Goal: Task Accomplishment & Management: Manage account settings

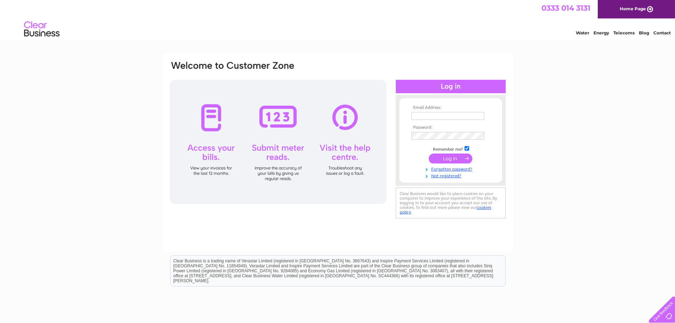
type input "d.dawson@doncastervehiclespares.co.uk"
click at [449, 157] on input "submit" at bounding box center [451, 158] width 44 height 10
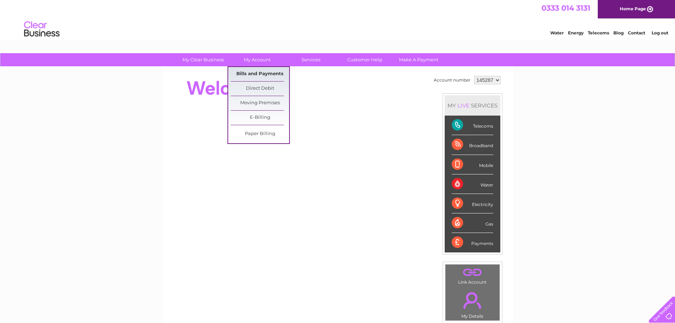
click at [260, 70] on link "Bills and Payments" at bounding box center [260, 74] width 58 height 14
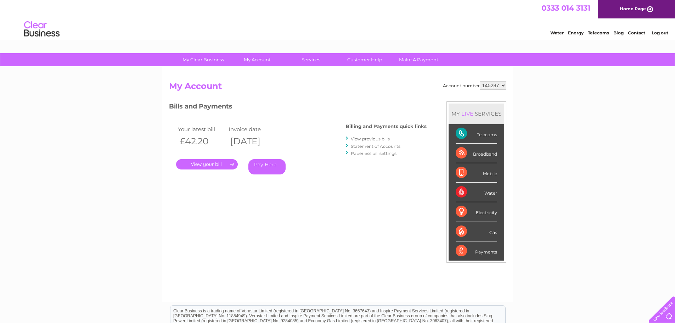
click at [208, 163] on link "." at bounding box center [207, 164] width 62 height 10
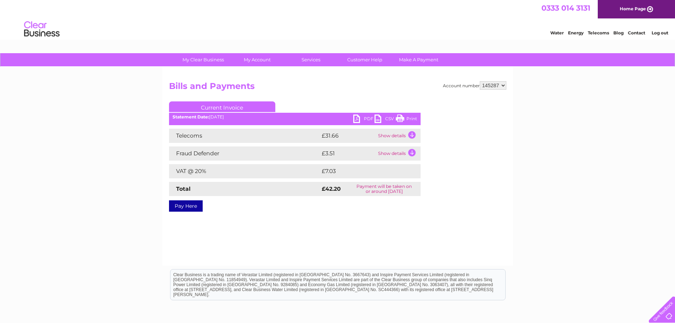
click at [358, 118] on link "PDF" at bounding box center [363, 119] width 21 height 10
